Goal: Task Accomplishment & Management: Manage account settings

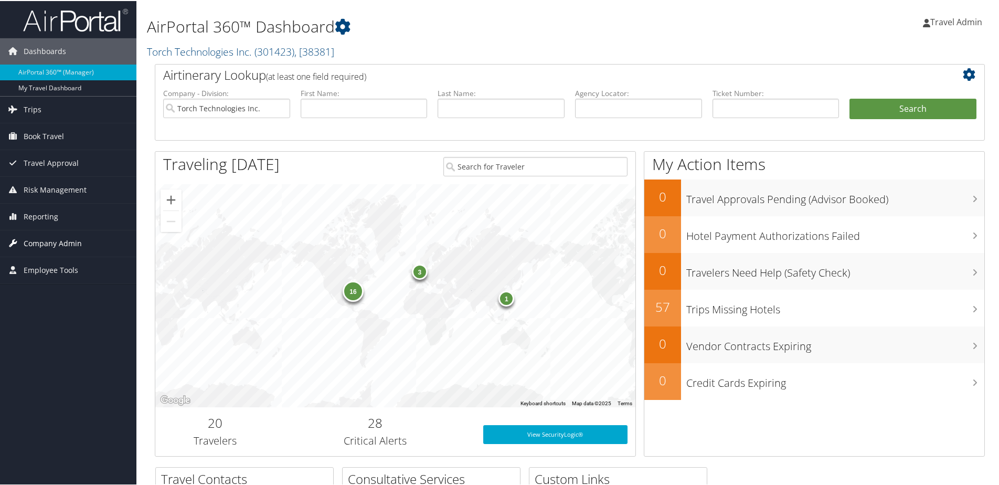
click at [71, 237] on span "Company Admin" at bounding box center [53, 242] width 58 height 26
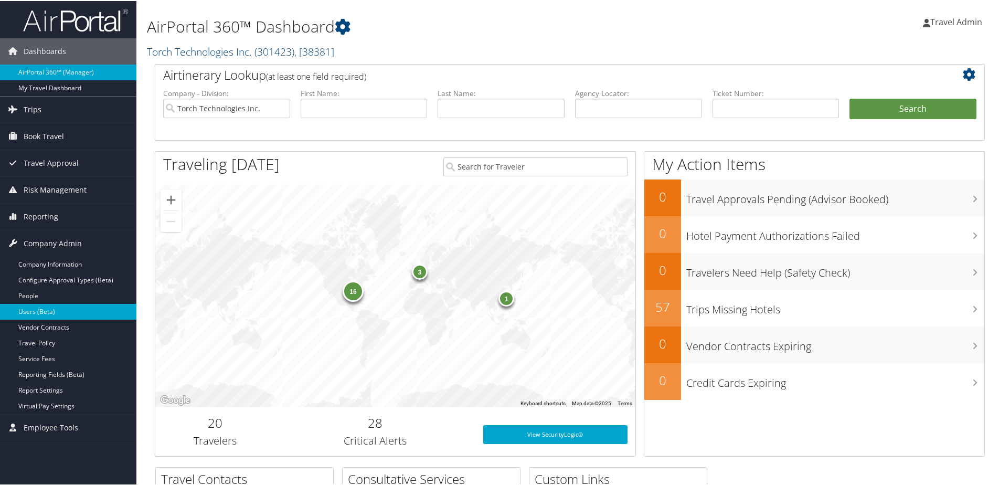
click at [39, 313] on link "Users (Beta)" at bounding box center [68, 311] width 136 height 16
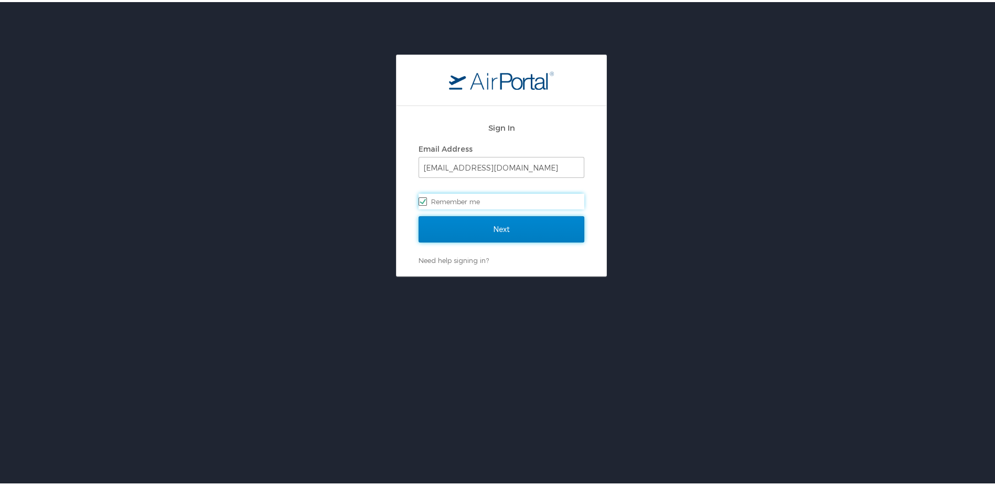
click at [504, 233] on input "Next" at bounding box center [502, 227] width 166 height 26
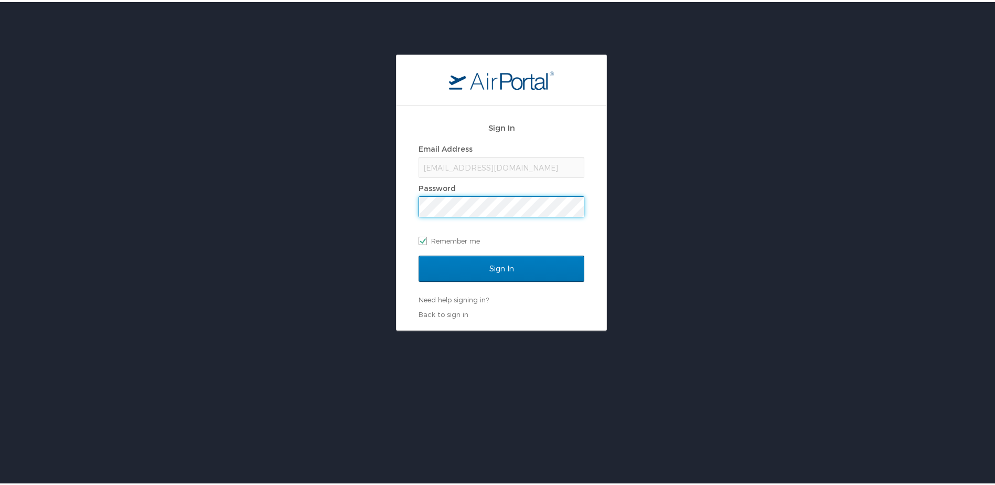
click at [419, 253] on input "Sign In" at bounding box center [502, 266] width 166 height 26
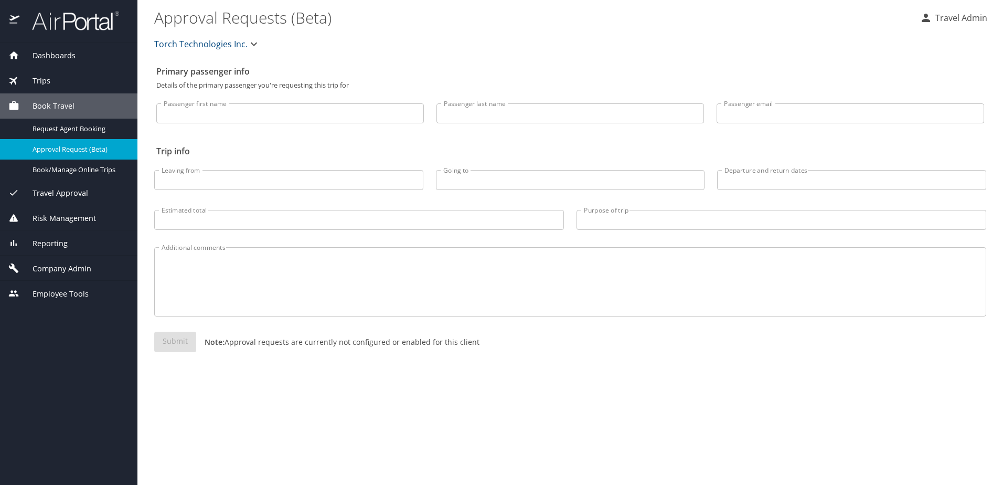
click at [61, 268] on span "Company Admin" at bounding box center [55, 269] width 72 height 12
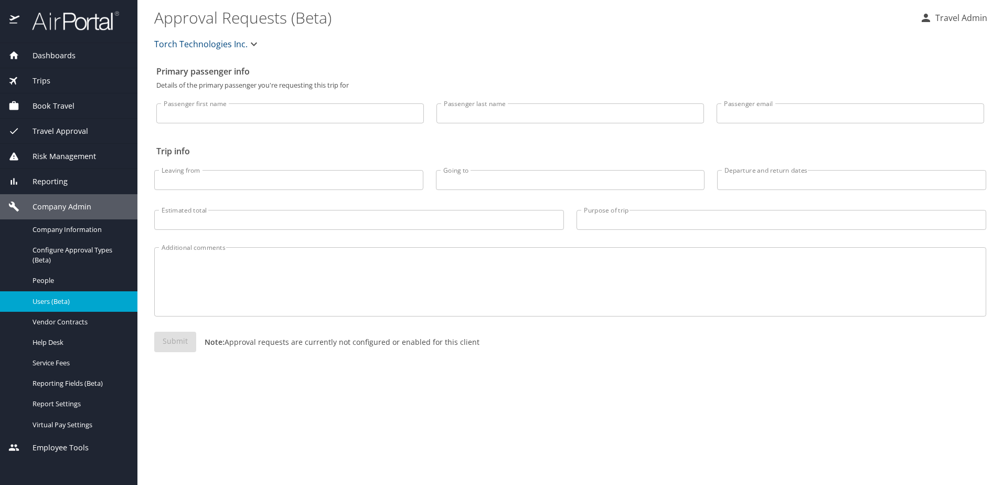
click at [56, 298] on span "Users (Beta)" at bounding box center [79, 301] width 92 height 10
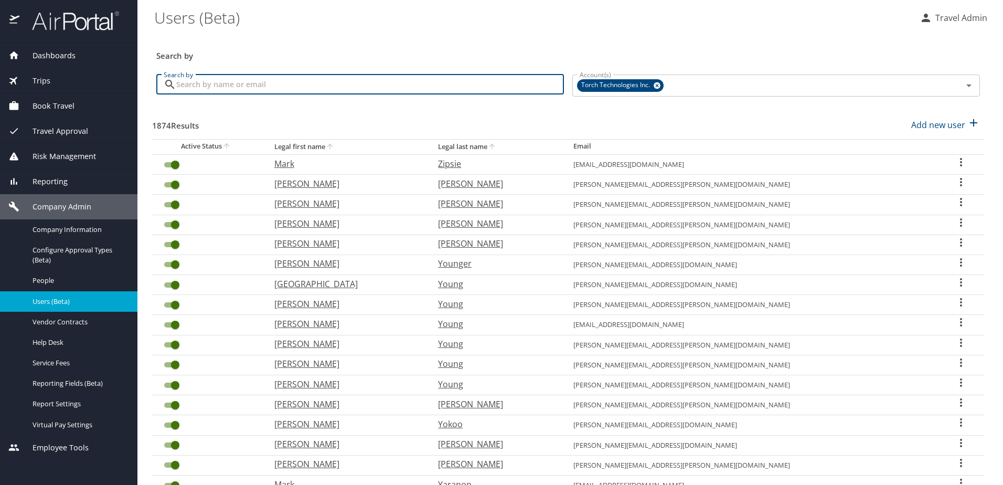
click at [255, 78] on input "Search by" at bounding box center [370, 84] width 388 height 20
type input "[PERSON_NAME]"
checkbox input "false"
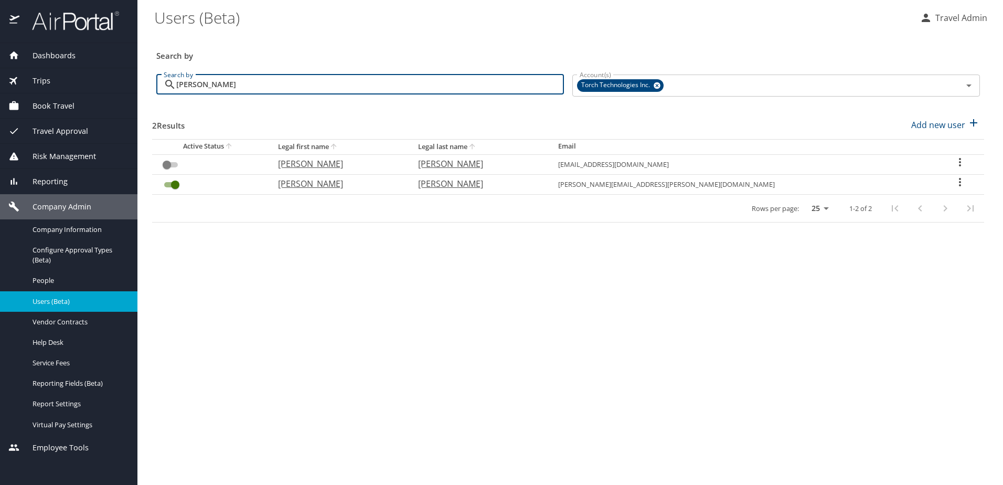
click at [959, 183] on icon "User Search Table" at bounding box center [960, 182] width 2 height 8
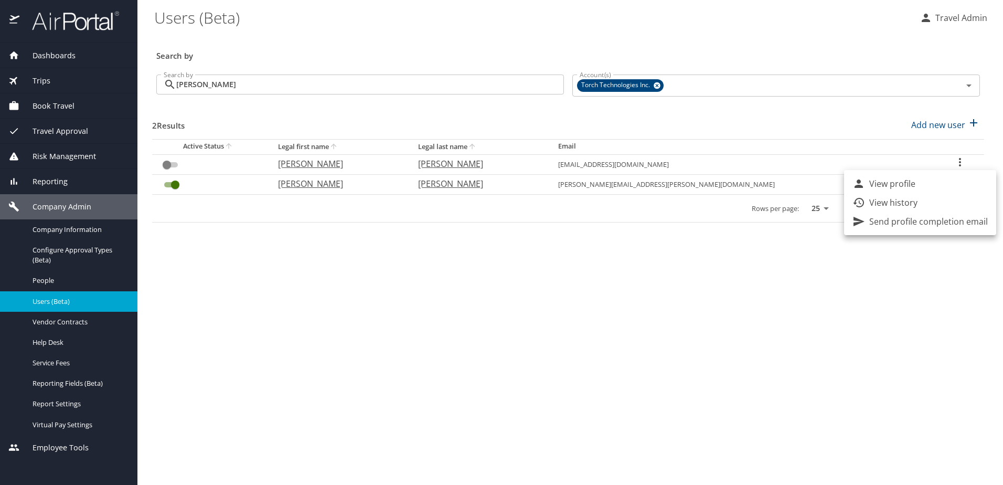
click at [38, 275] on div at bounding box center [501, 242] width 1003 height 485
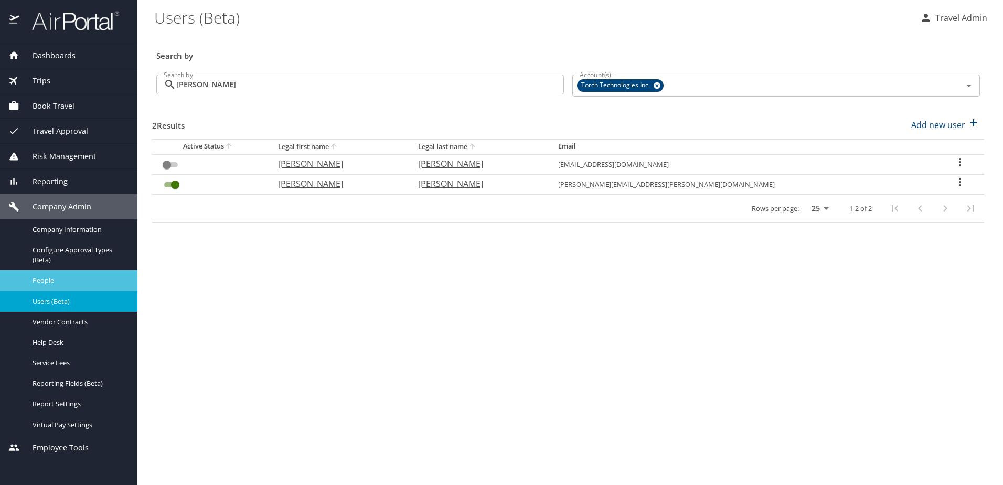
click at [45, 279] on span "People" at bounding box center [79, 280] width 92 height 10
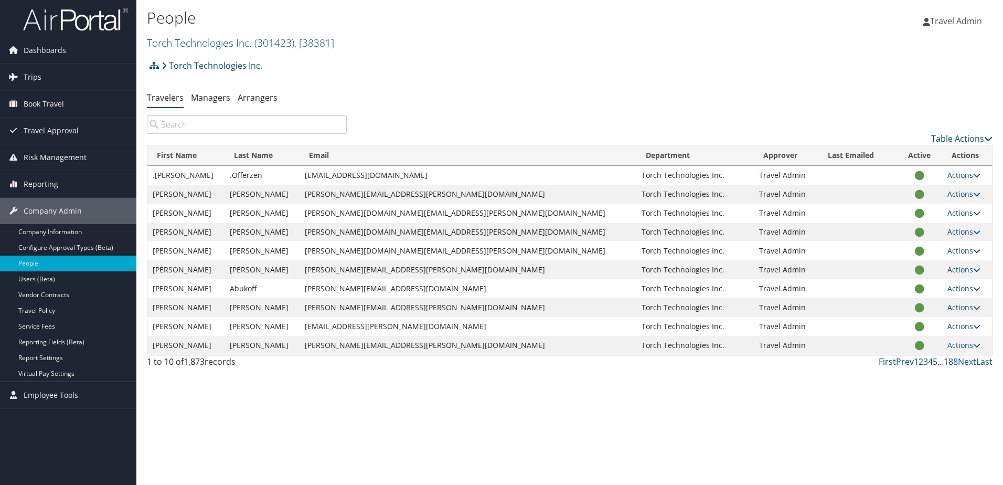
click at [218, 125] on input "search" at bounding box center [247, 124] width 200 height 19
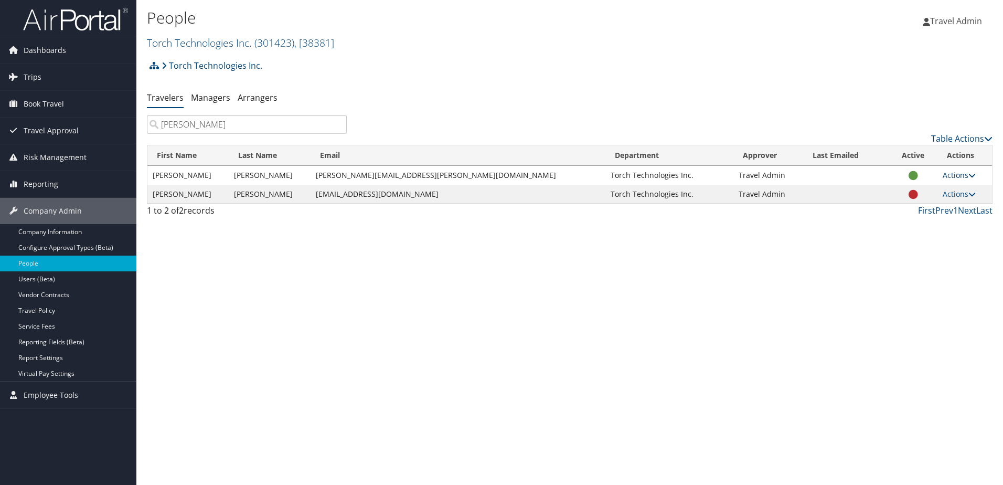
type input "[PERSON_NAME]"
click at [973, 174] on icon at bounding box center [971, 175] width 7 height 7
click at [927, 243] on link "Reset User's Password" at bounding box center [924, 244] width 97 height 18
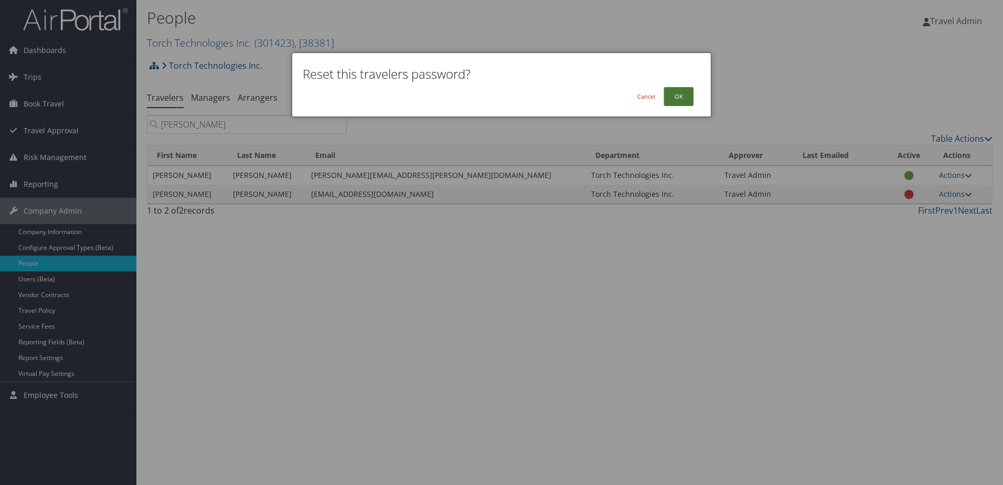
click at [680, 95] on button "OK" at bounding box center [679, 96] width 30 height 19
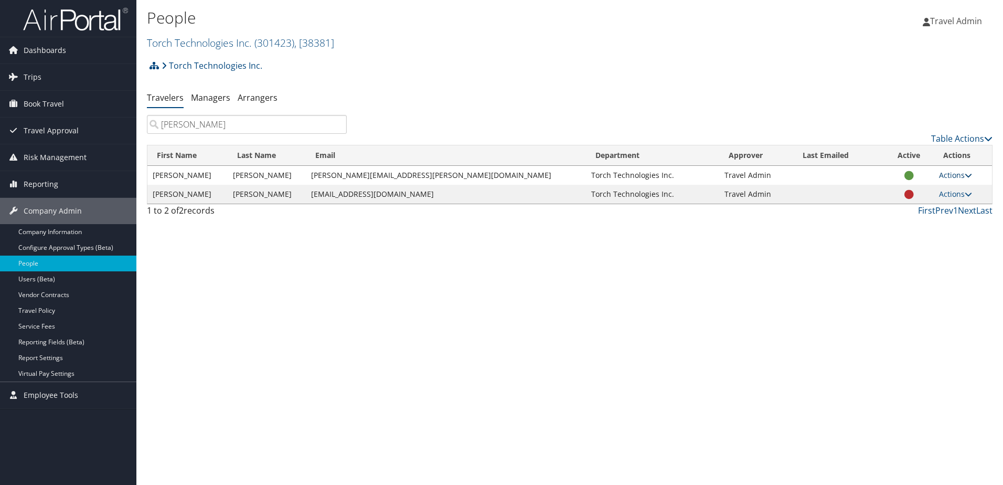
click at [965, 175] on icon at bounding box center [968, 175] width 7 height 7
click at [655, 342] on div "People Torch Technologies Inc. ( 301423 ) , [ 38381 ] Torch Technologies Inc., …" at bounding box center [569, 242] width 867 height 485
